Goal: Transaction & Acquisition: Book appointment/travel/reservation

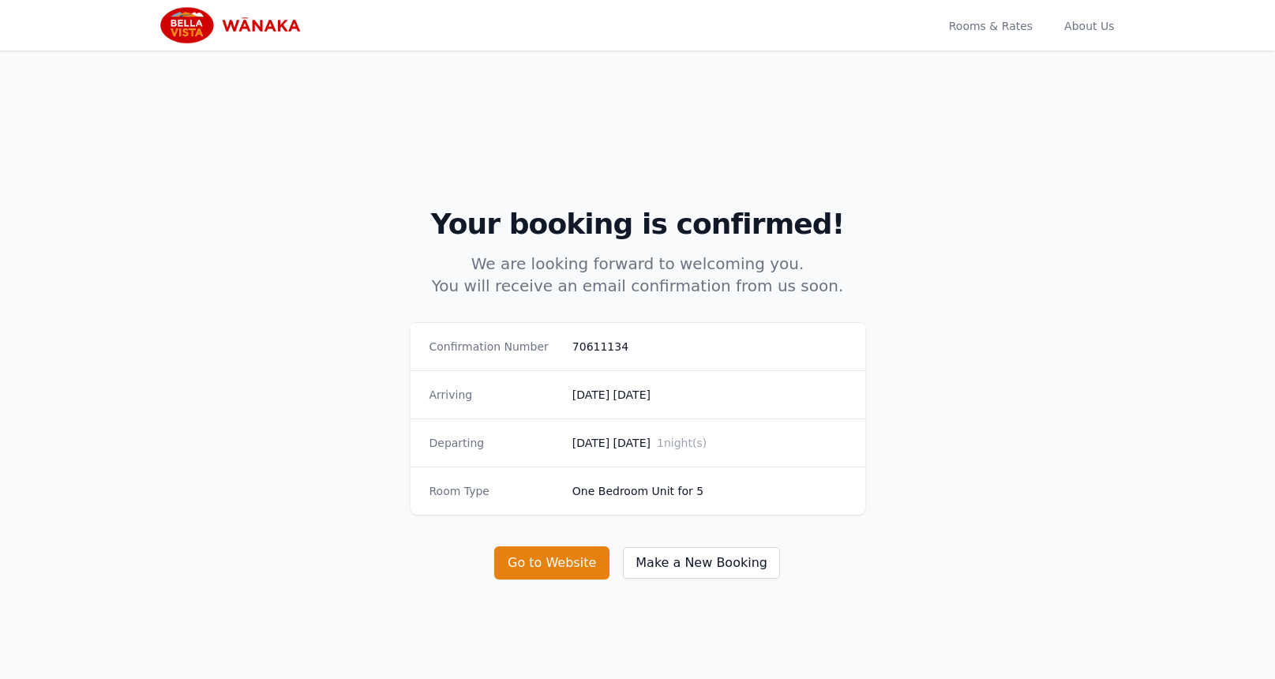
click at [231, 36] on img at bounding box center [234, 25] width 152 height 38
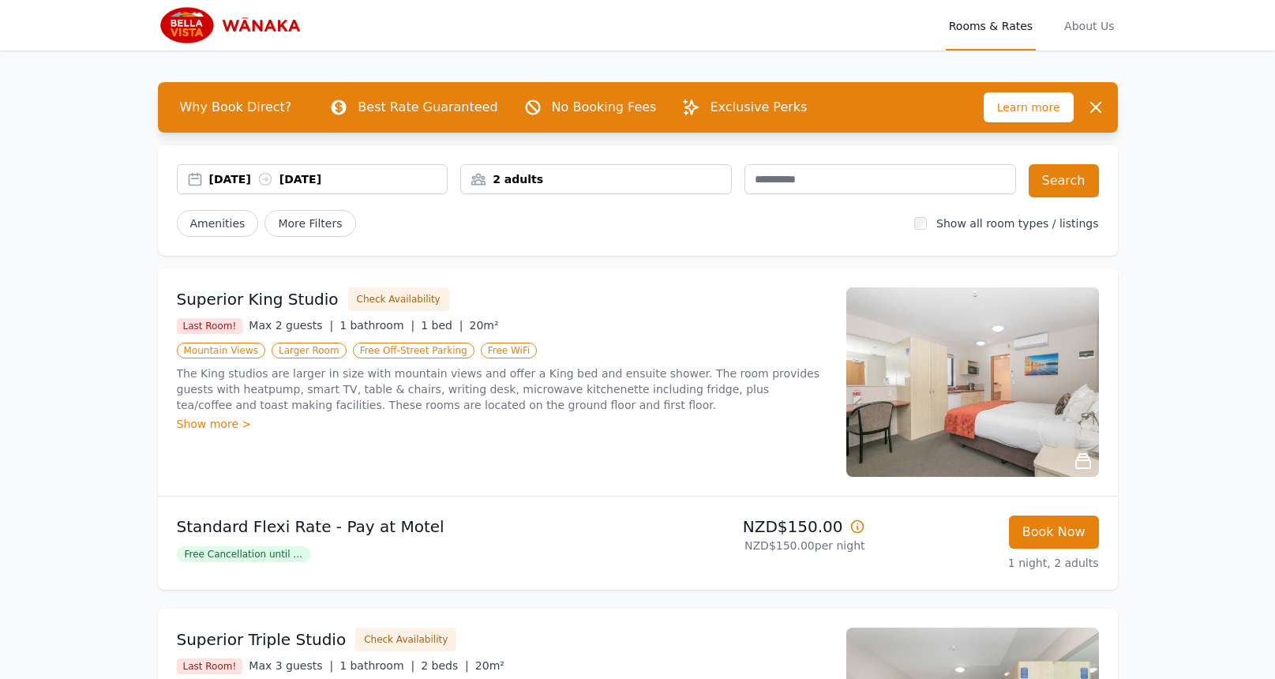
click at [631, 180] on div "2 adults" at bounding box center [596, 179] width 270 height 16
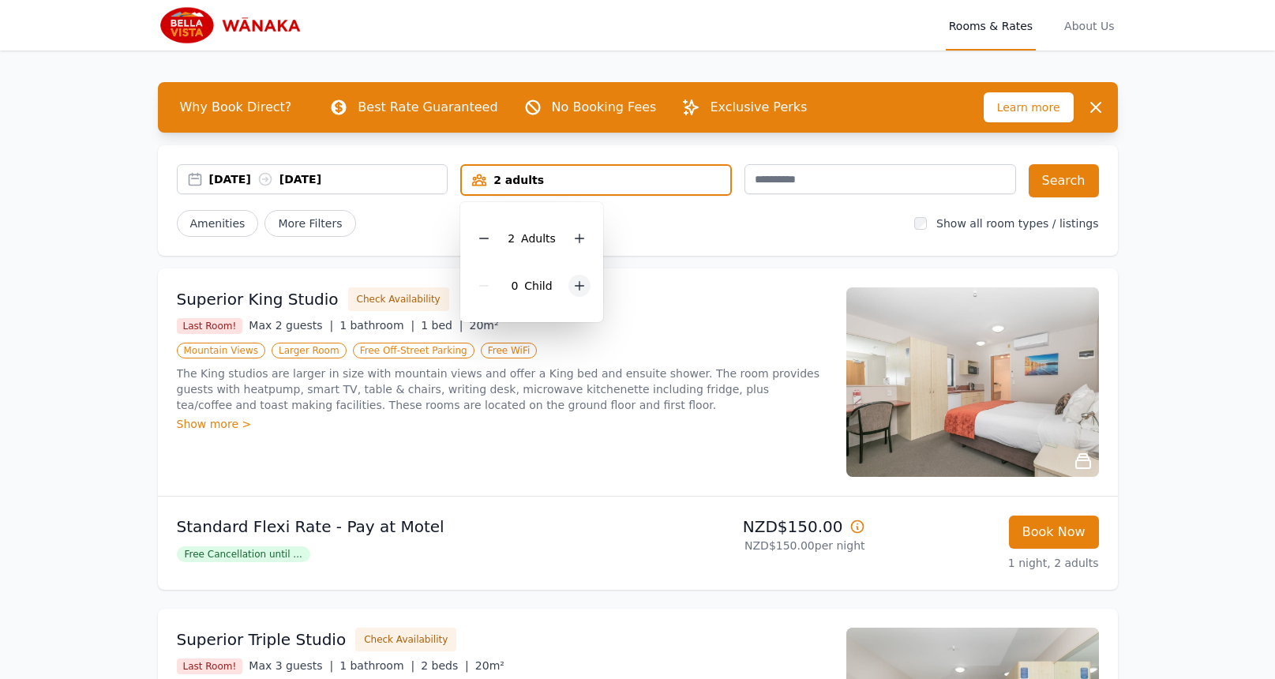
click at [574, 284] on icon at bounding box center [579, 285] width 13 height 13
click at [1086, 180] on button "Search" at bounding box center [1063, 180] width 70 height 33
